Goal: Task Accomplishment & Management: Complete application form

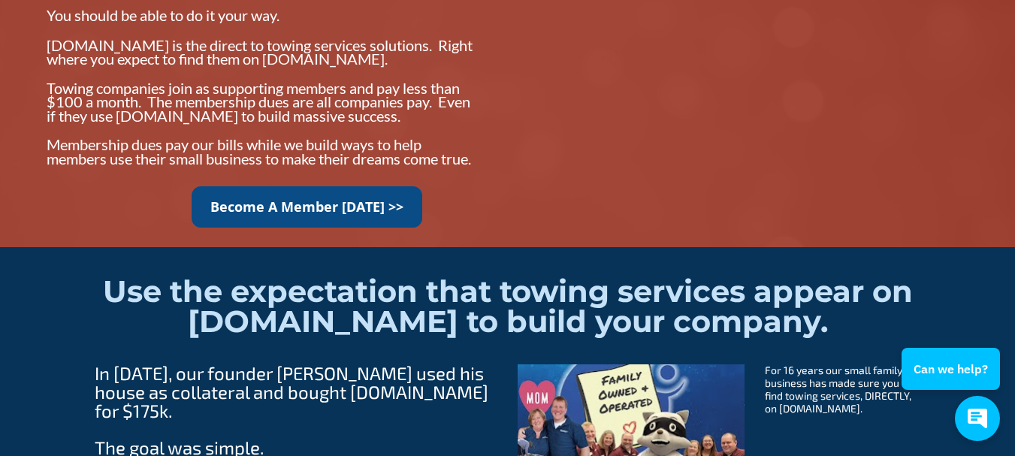
scroll to position [1427, 0]
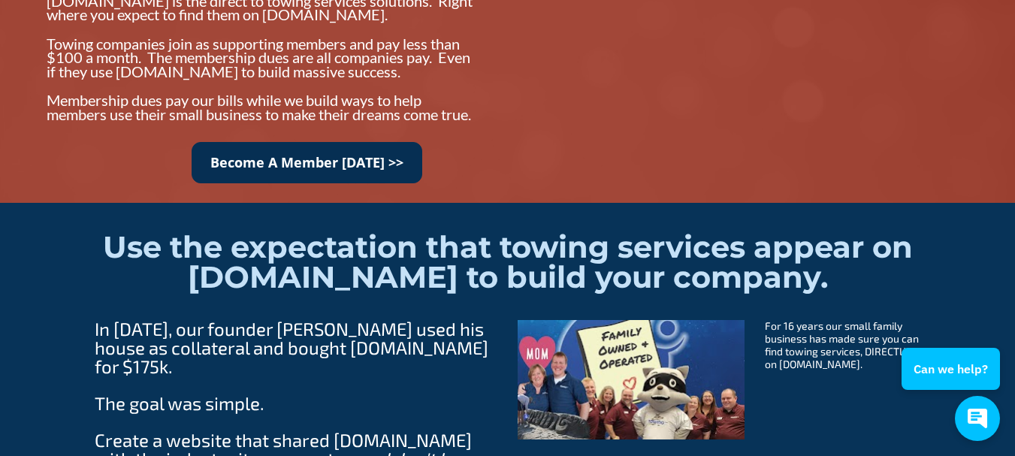
click at [267, 176] on link "Become A Member Today >>" at bounding box center [307, 162] width 231 height 41
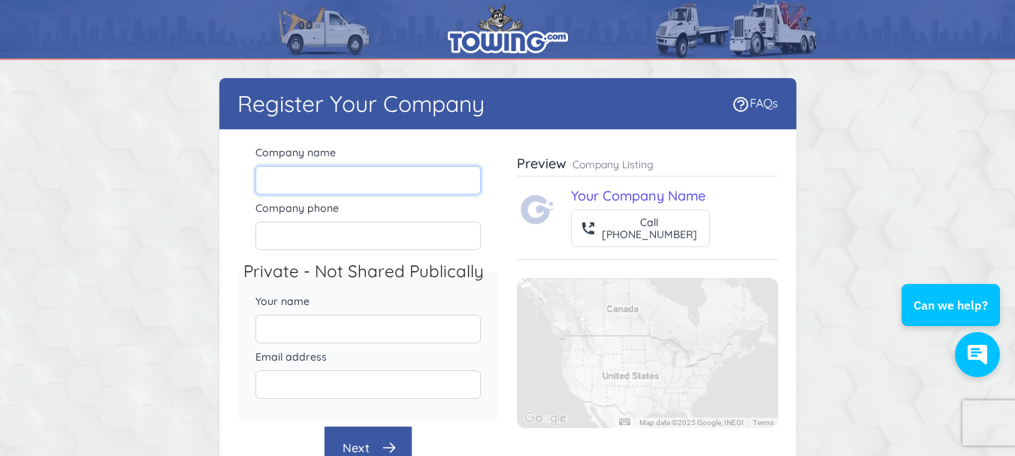
click at [378, 180] on input "Company name" at bounding box center [367, 180] width 225 height 29
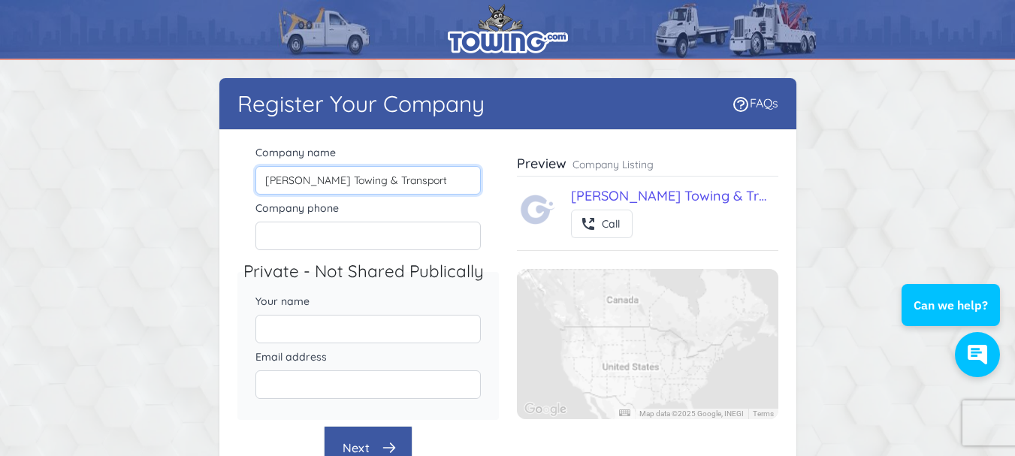
type input "[PERSON_NAME] Towing & Transport"
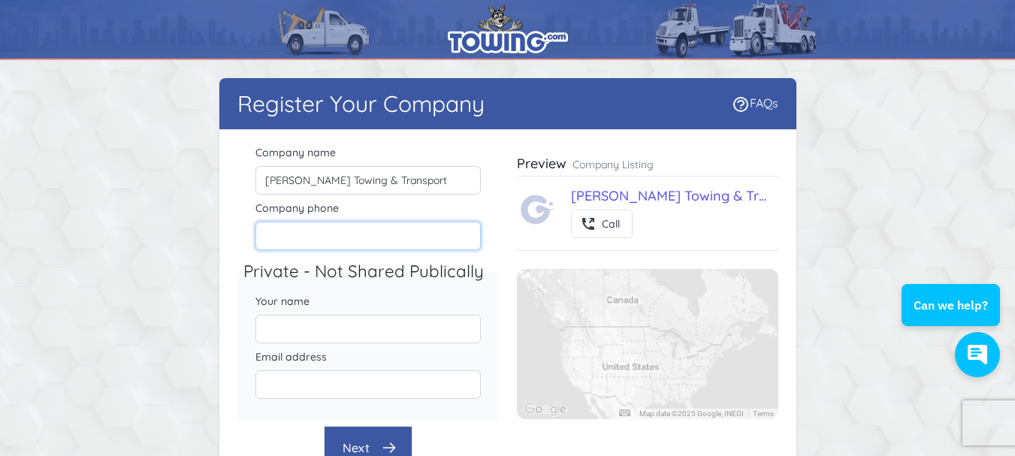
click at [375, 235] on input "Company phone" at bounding box center [367, 236] width 225 height 29
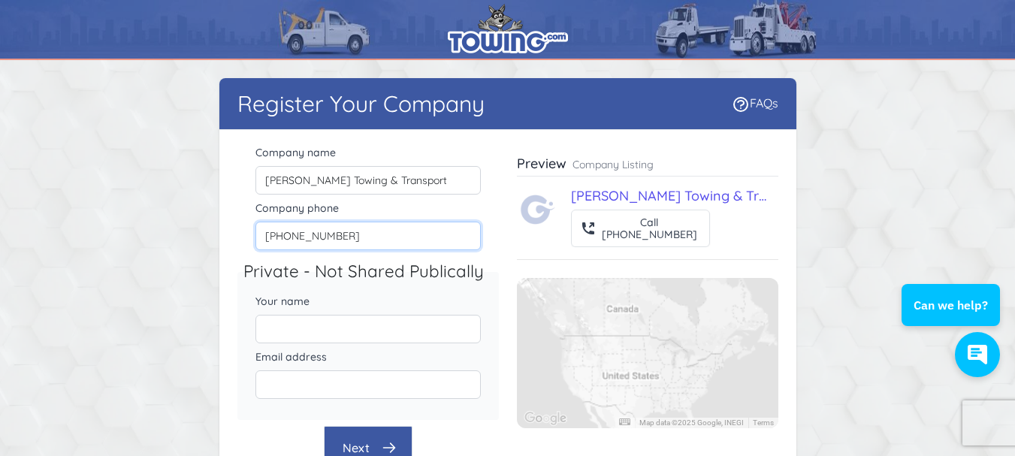
type input "[PHONE_NUMBER]"
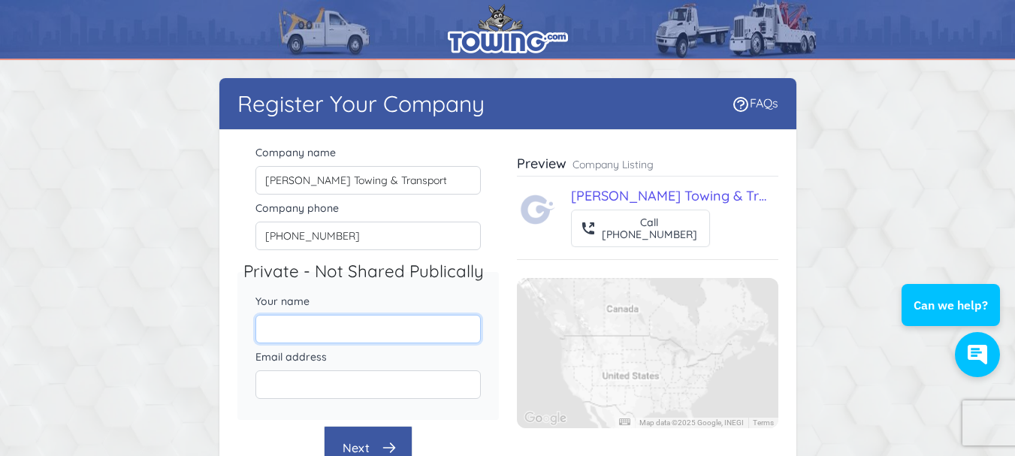
click at [337, 328] on input "Your name" at bounding box center [367, 329] width 225 height 29
type input "[PERSON_NAME]"
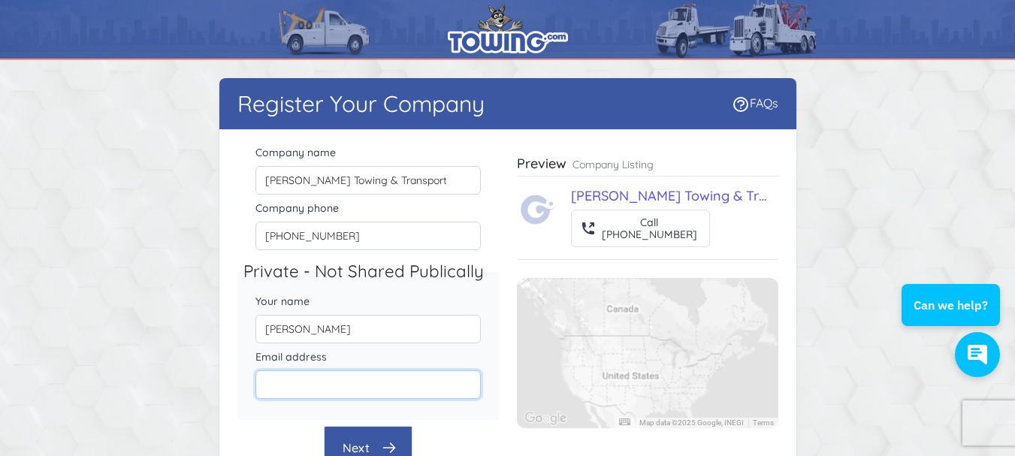
click at [347, 385] on input "Email address" at bounding box center [367, 384] width 225 height 29
type input "[EMAIL_ADDRESS][DOMAIN_NAME]"
click at [201, 355] on div "Register Your Company FAQs There were errors with your submission Company name" at bounding box center [508, 334] width 962 height 512
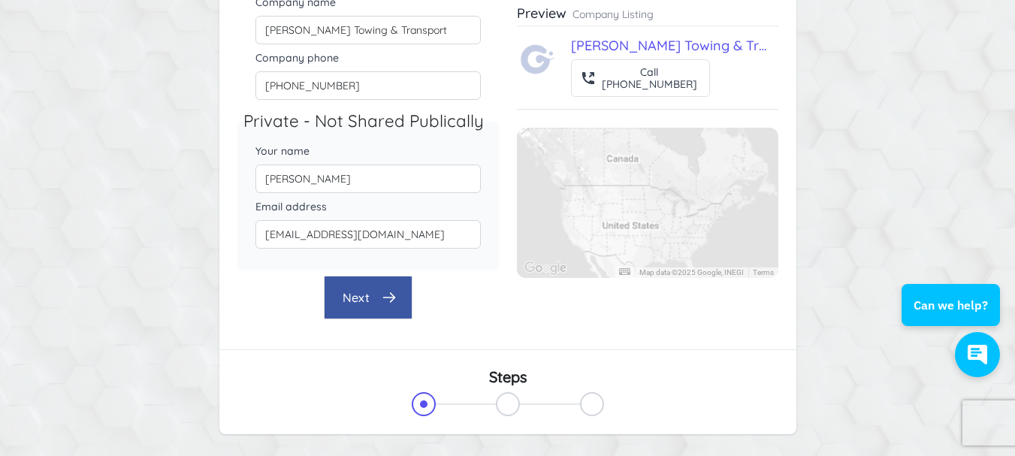
click at [349, 295] on button "Next" at bounding box center [368, 298] width 89 height 44
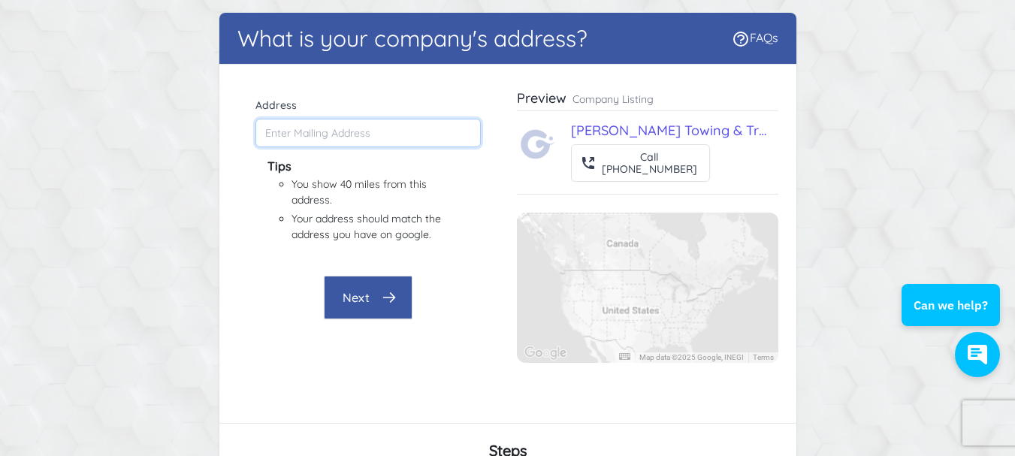
click at [324, 130] on input "Address" at bounding box center [367, 133] width 225 height 29
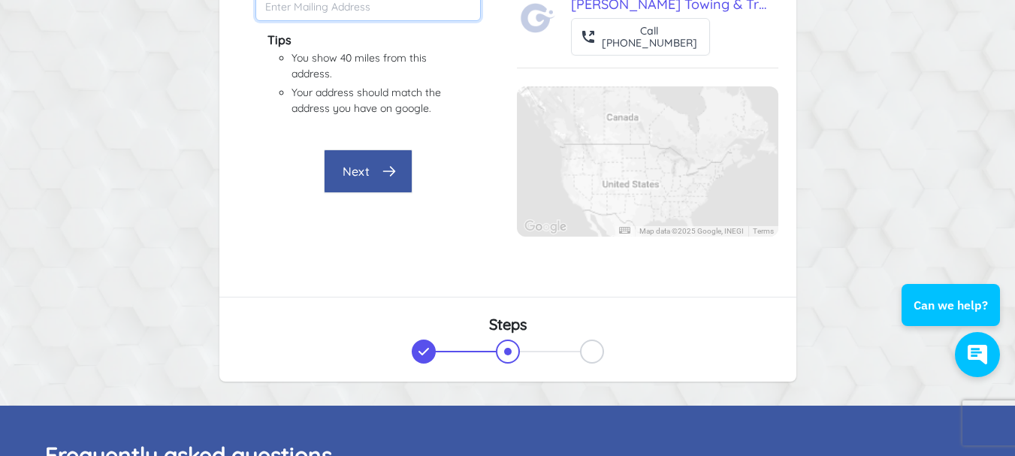
scroll to position [116, 0]
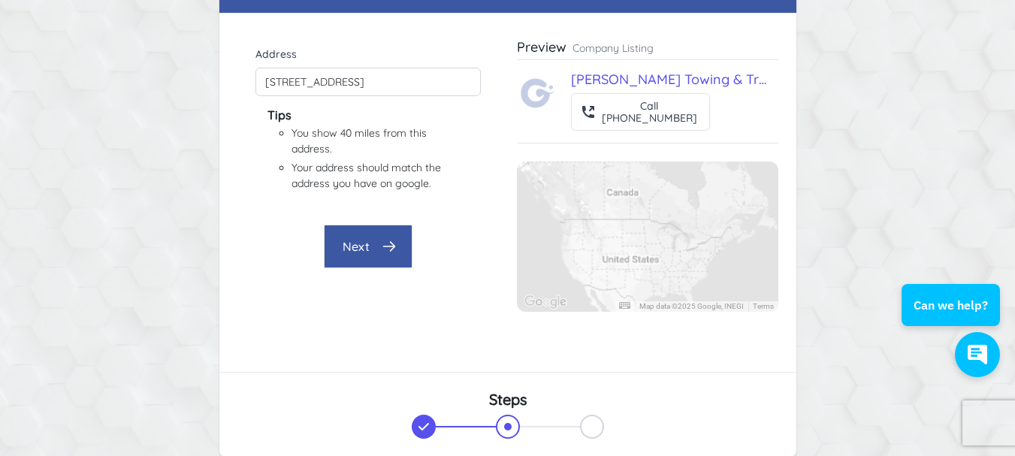
type input "[STREET_ADDRESS]"
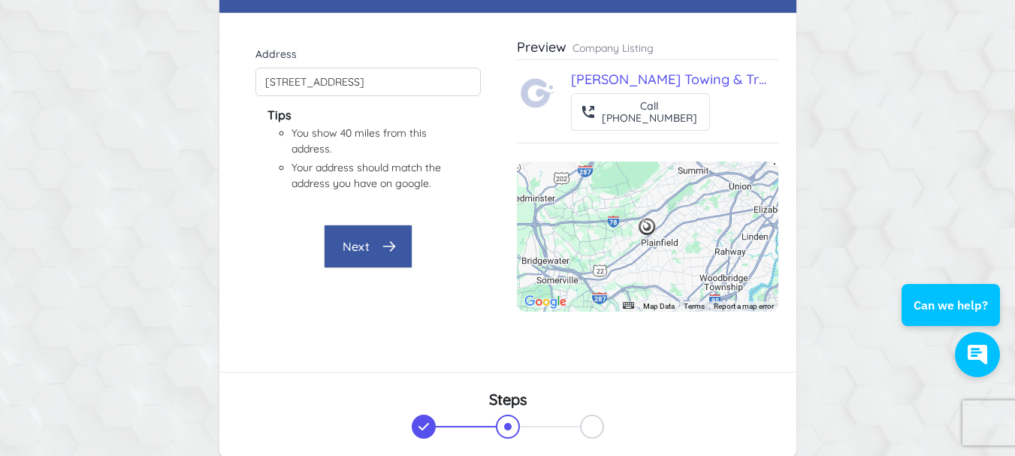
click at [363, 249] on button "Next" at bounding box center [368, 247] width 89 height 44
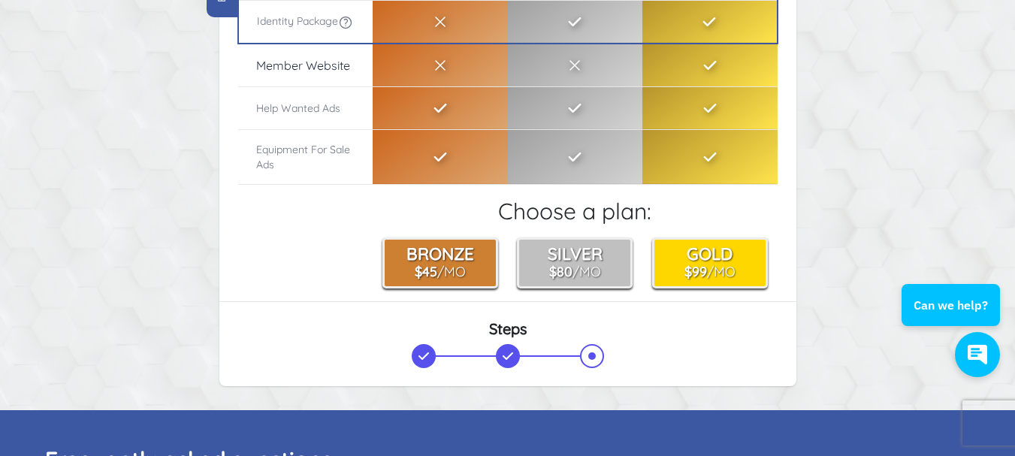
scroll to position [75, 0]
